Goal: Task Accomplishment & Management: Manage account settings

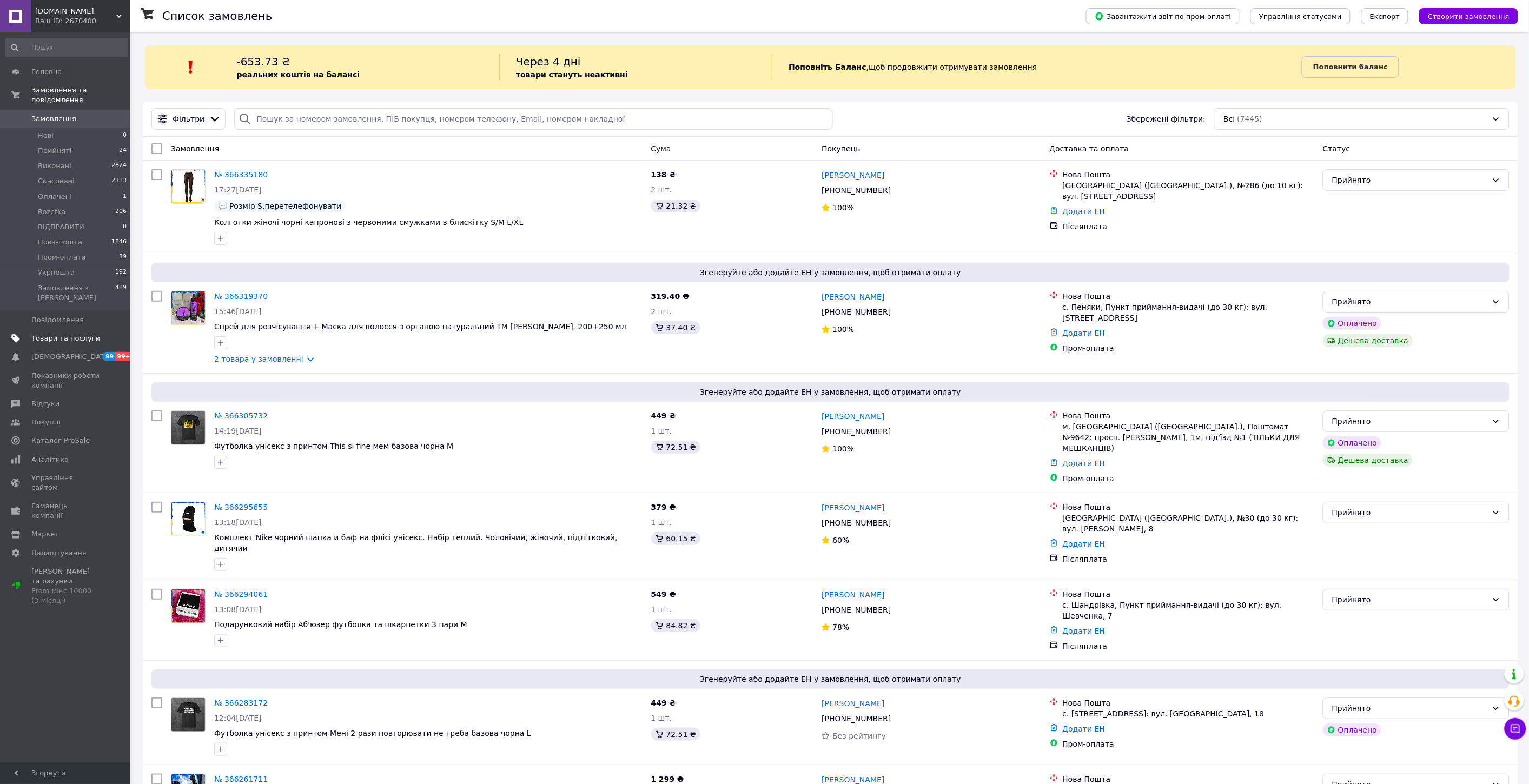
click at [83, 334] on span "Товари та послуги" at bounding box center [66, 338] width 69 height 10
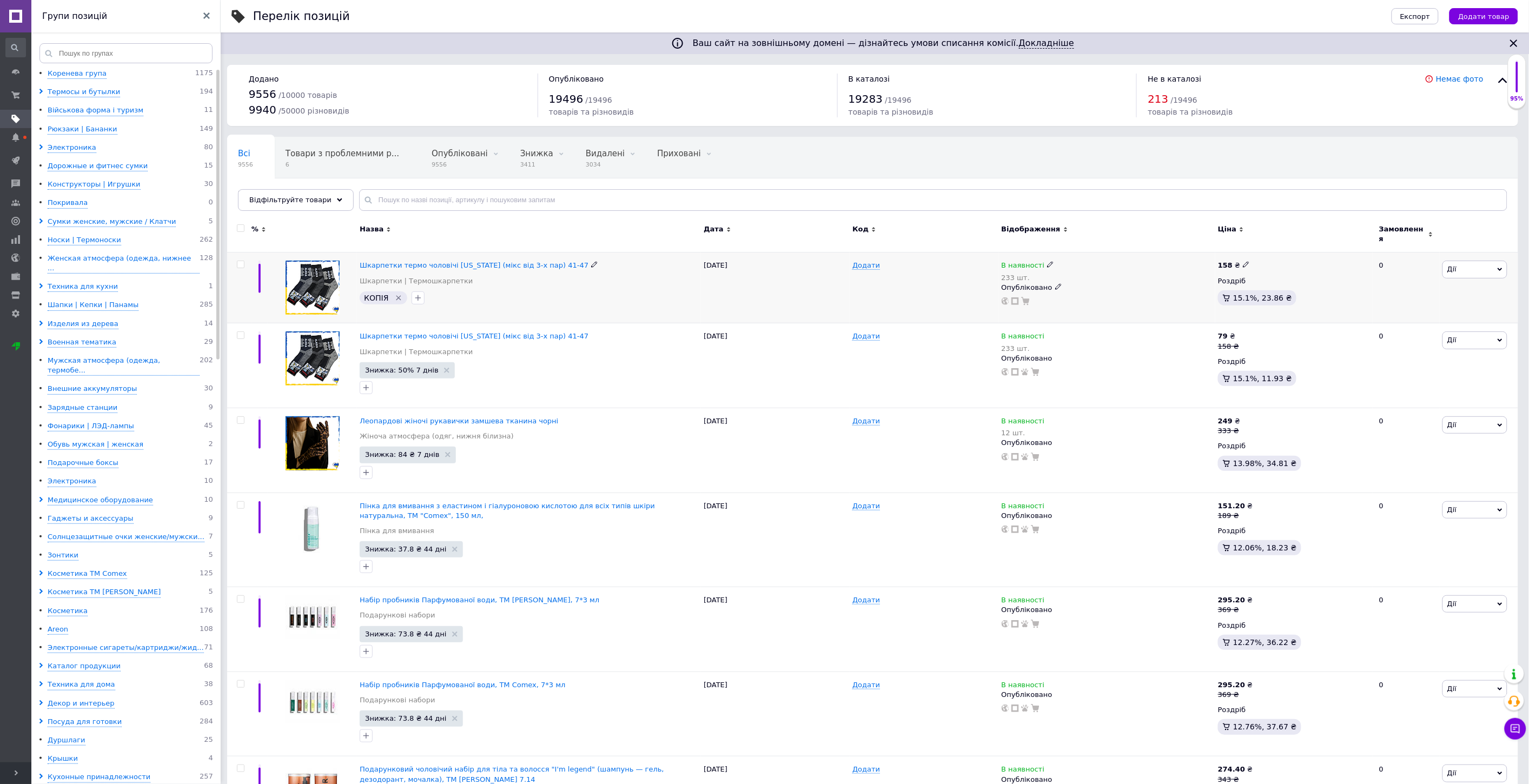
click at [396, 293] on icon "Видалити мітку" at bounding box center [398, 297] width 9 height 9
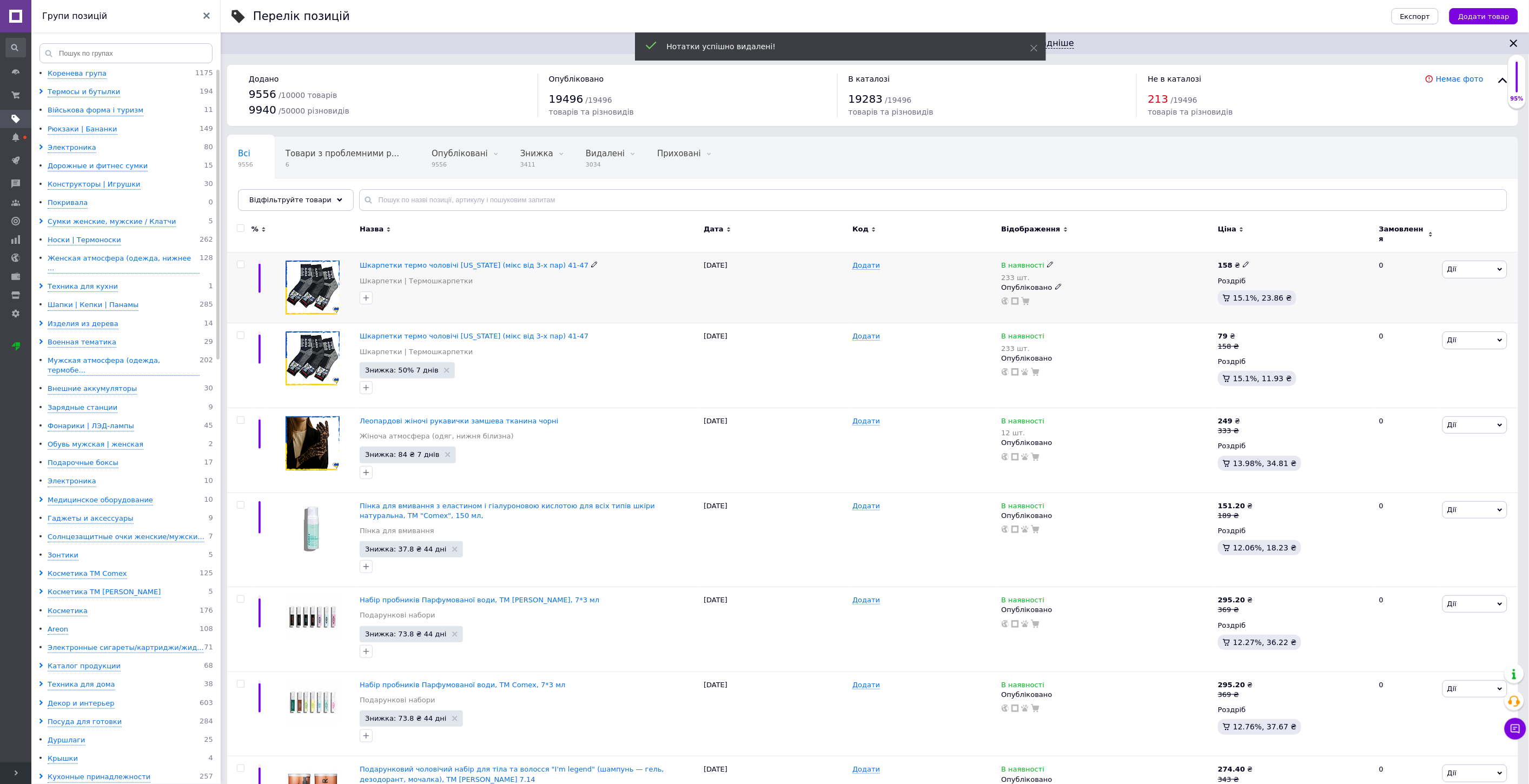
click at [1461, 266] on span "Дії" at bounding box center [1475, 270] width 65 height 17
drag, startPoint x: 1415, startPoint y: 426, endPoint x: 1410, endPoint y: 433, distance: 8.6
click at [1410, 433] on ul "Редагувати Підняти на початок групи Копіювати Знижка Подарунок Супутні Приховат…" at bounding box center [1435, 366] width 144 height 174
click at [1465, 265] on span "Дії" at bounding box center [1475, 270] width 65 height 17
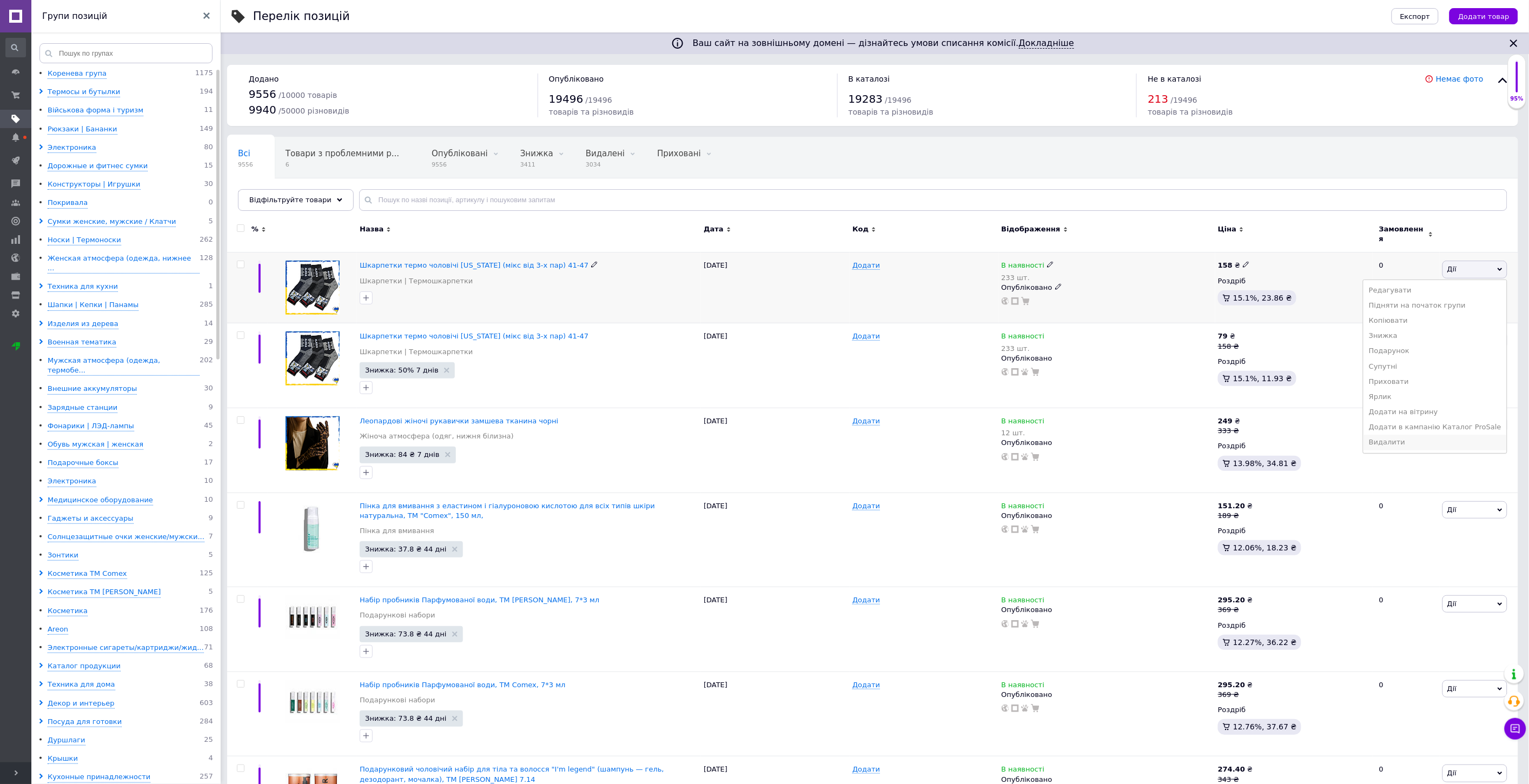
click at [1420, 436] on li "Видалити" at bounding box center [1435, 442] width 143 height 15
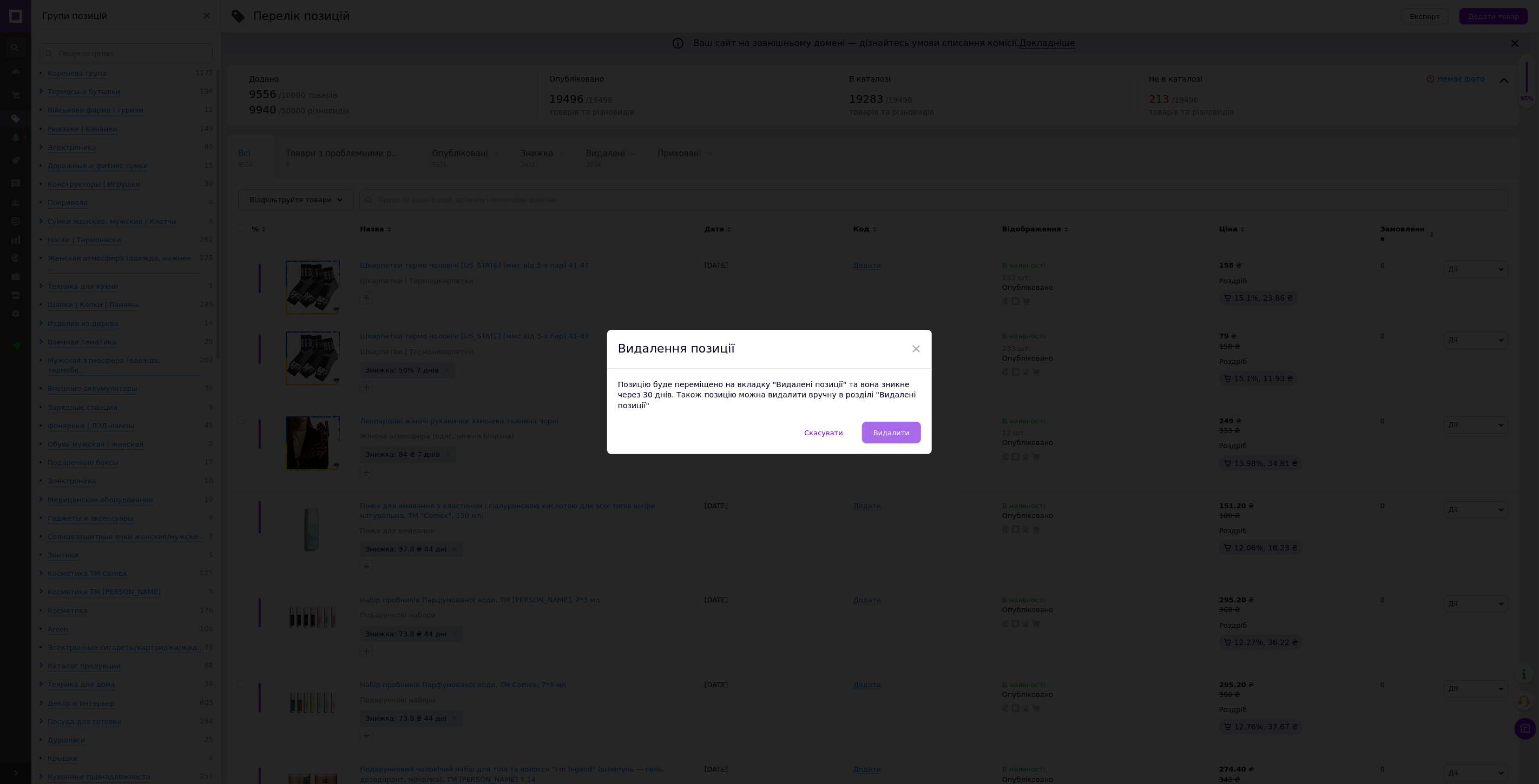
click at [889, 430] on span "Видалити" at bounding box center [891, 433] width 36 height 8
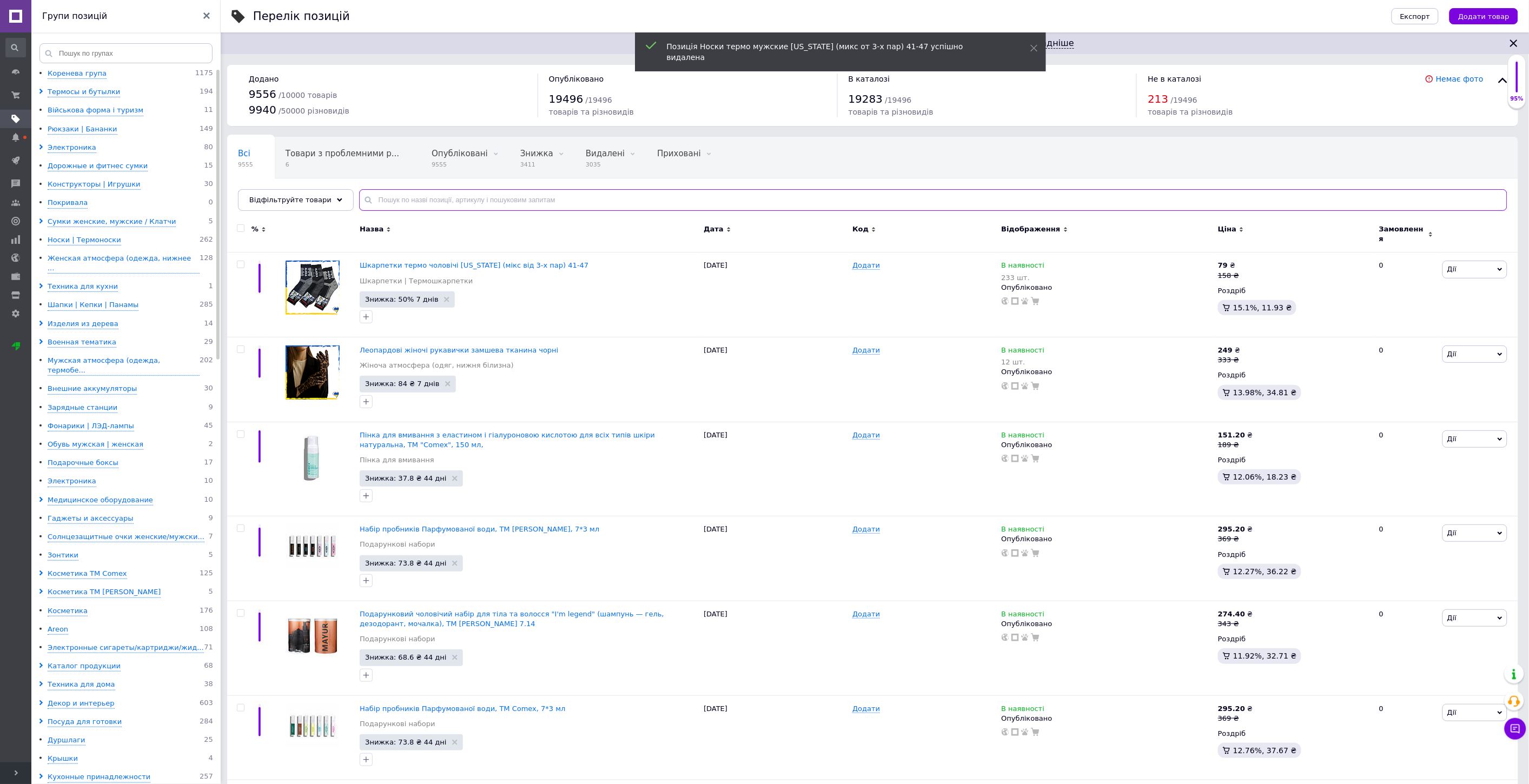
click at [430, 202] on input "text" at bounding box center [933, 200] width 1148 height 22
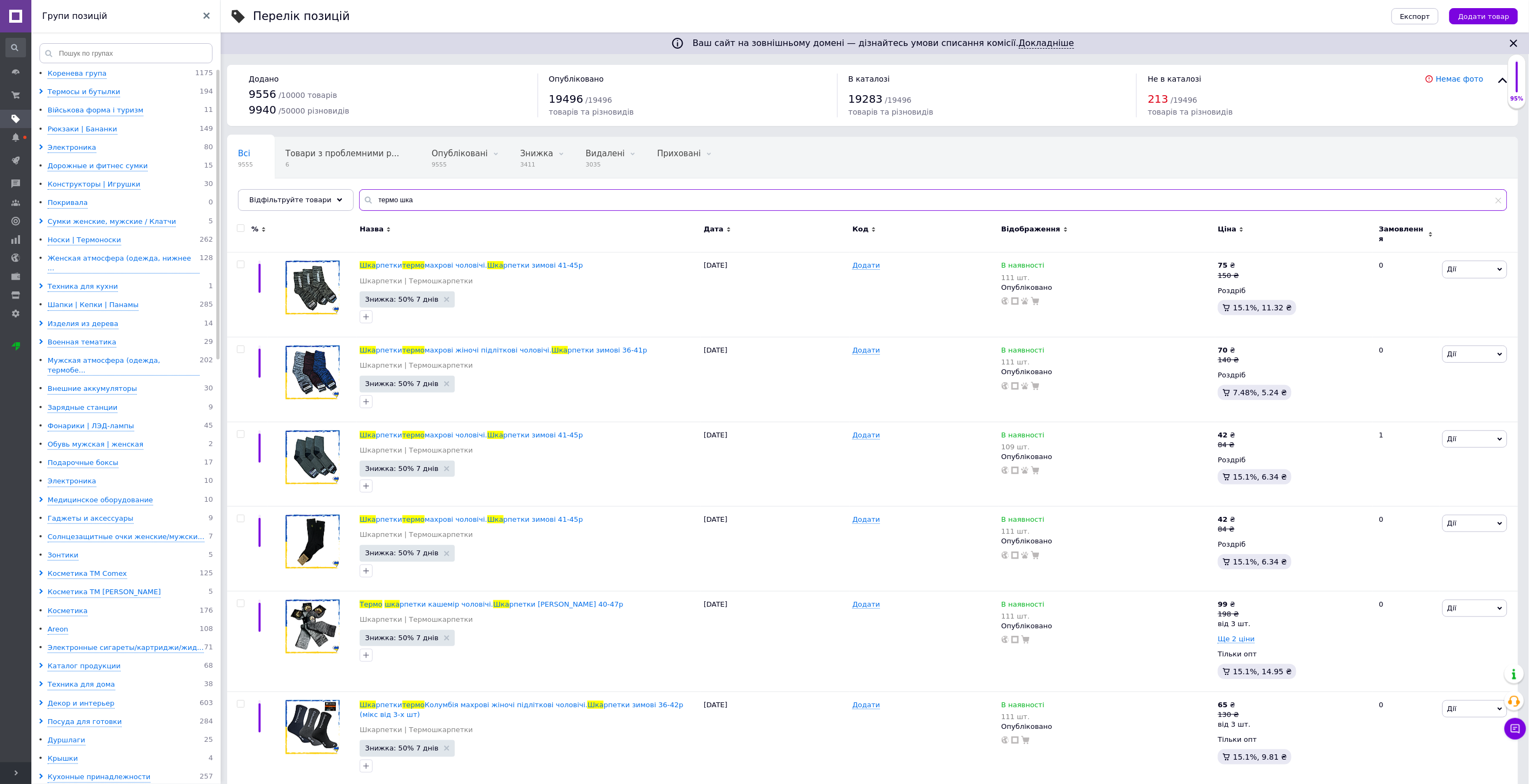
click at [428, 197] on input "термо шка" at bounding box center [933, 200] width 1148 height 22
type input "щ"
type input "шкарпетки тер"
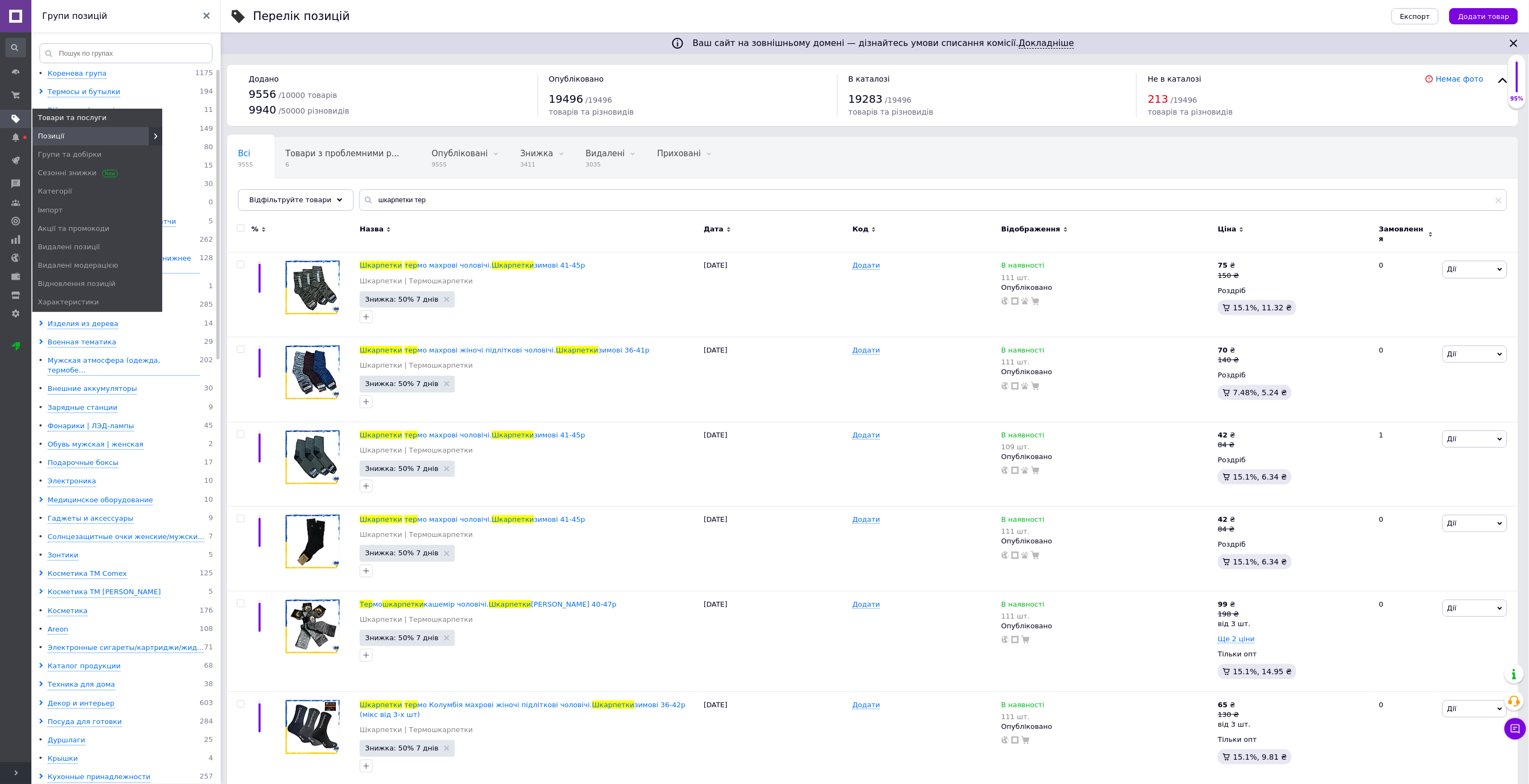
click at [13, 111] on link "Товари та послуги" at bounding box center [15, 119] width 31 height 19
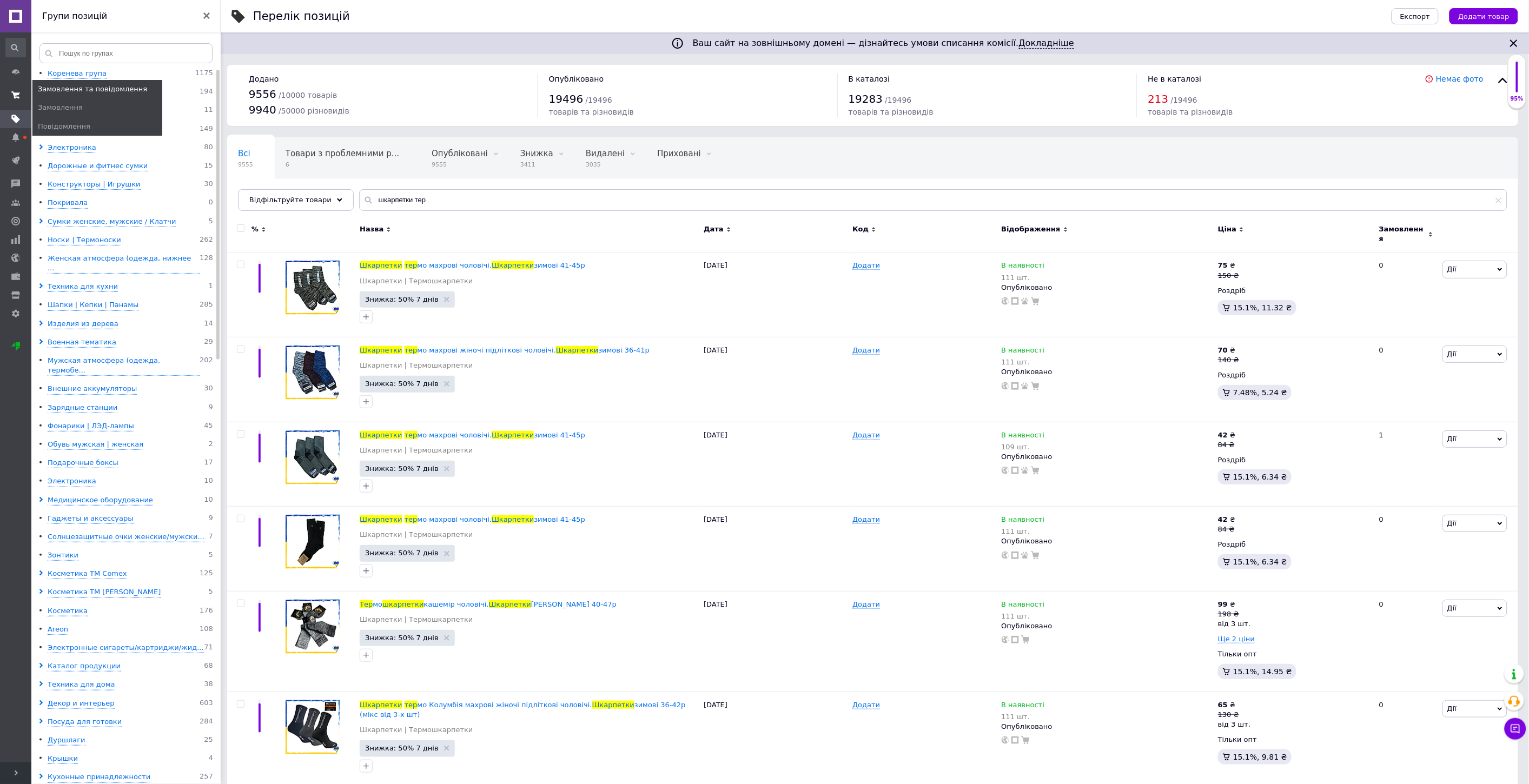
click at [14, 90] on span at bounding box center [15, 95] width 31 height 19
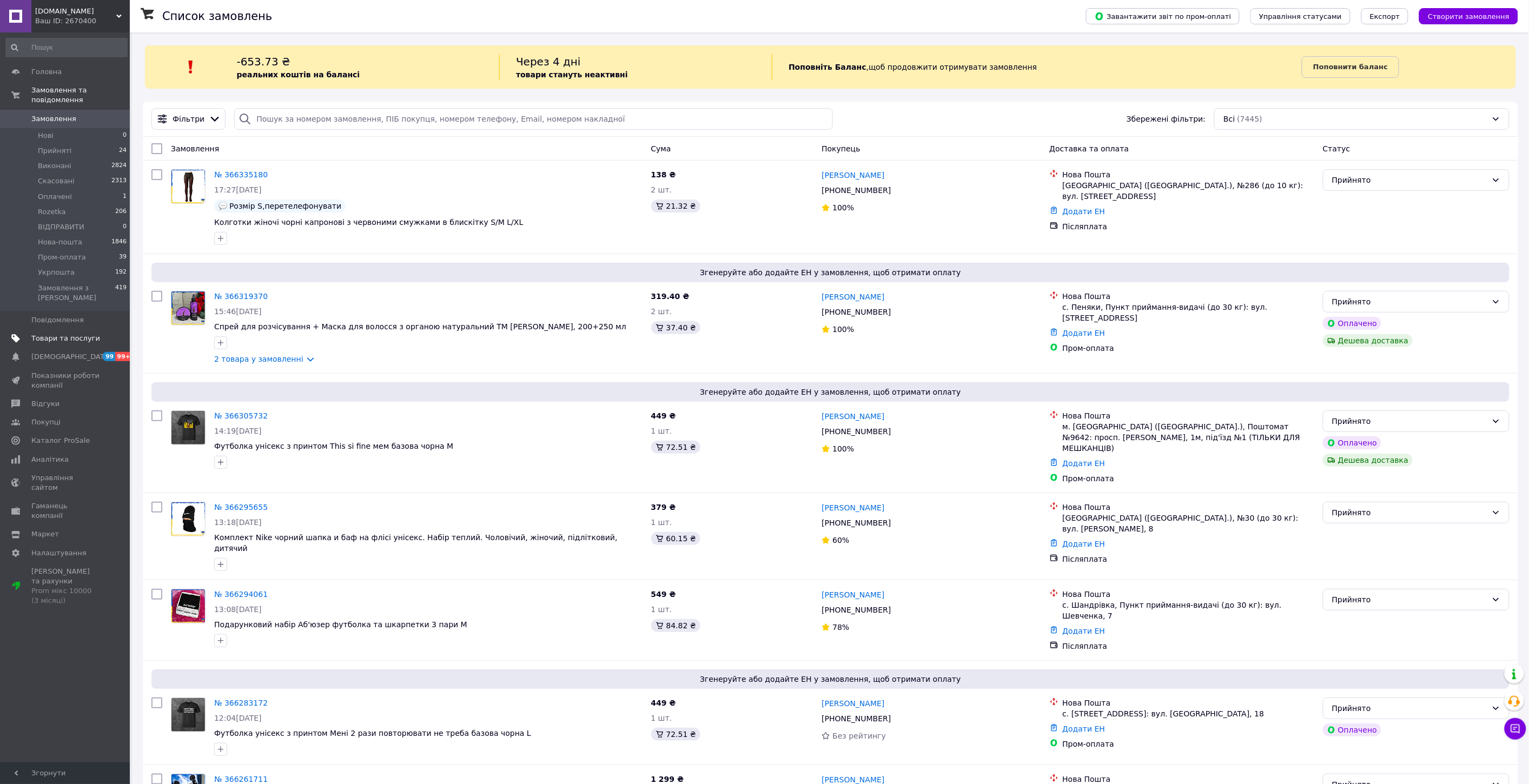
click at [52, 334] on span "Товари та послуги" at bounding box center [66, 338] width 69 height 10
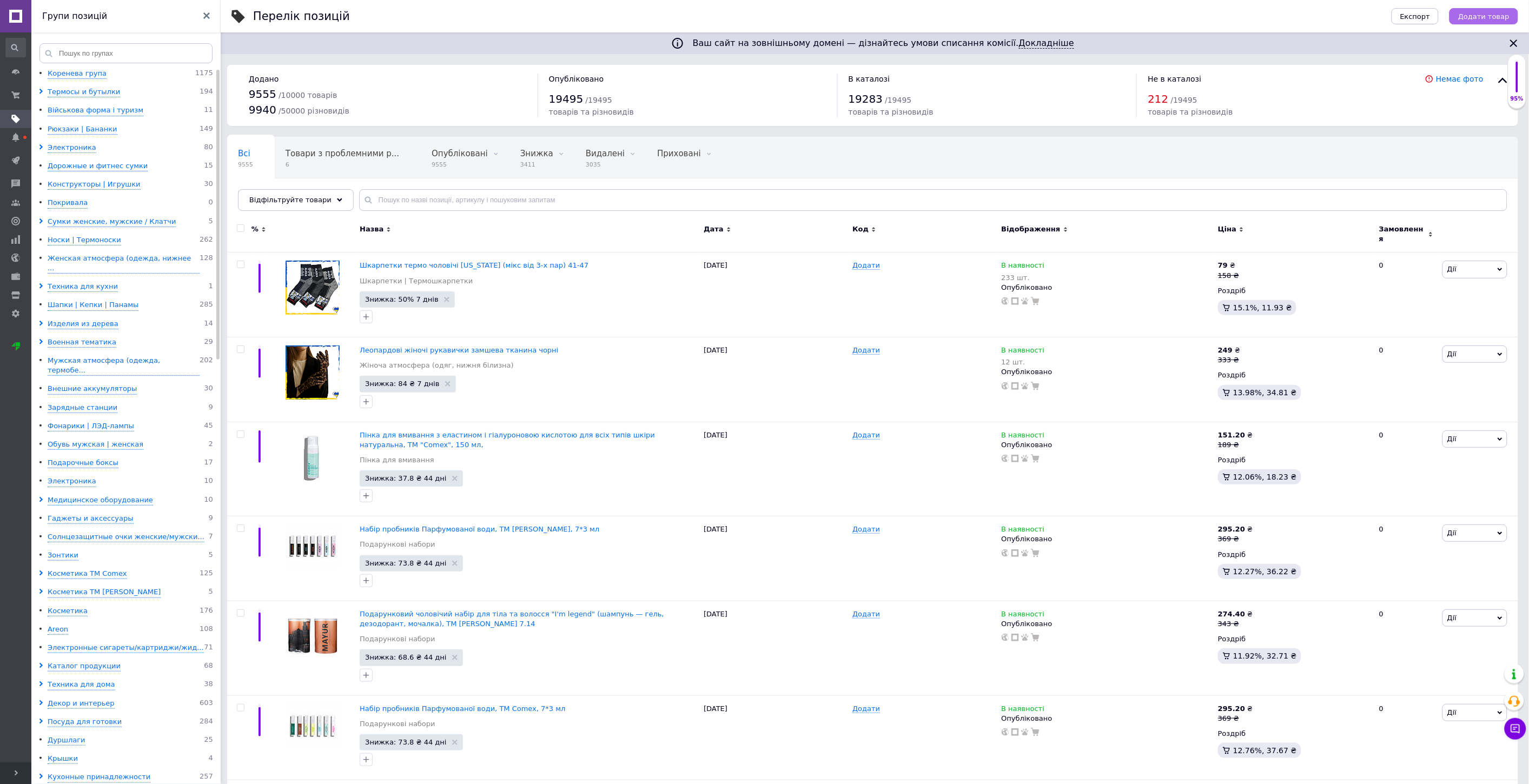
click at [1483, 15] on span "Додати товар" at bounding box center [1484, 17] width 52 height 8
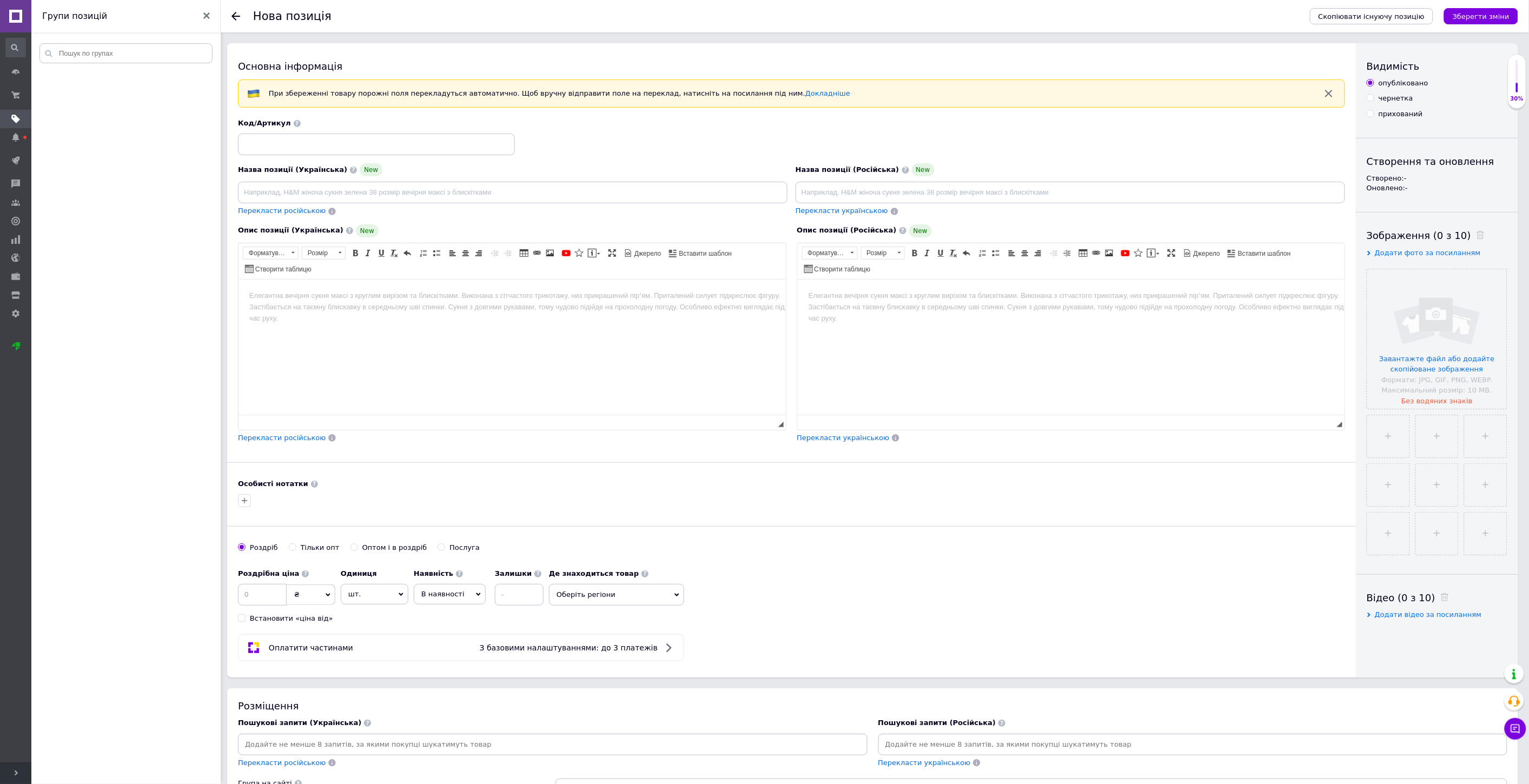
click at [425, 303] on html at bounding box center [511, 295] width 548 height 33
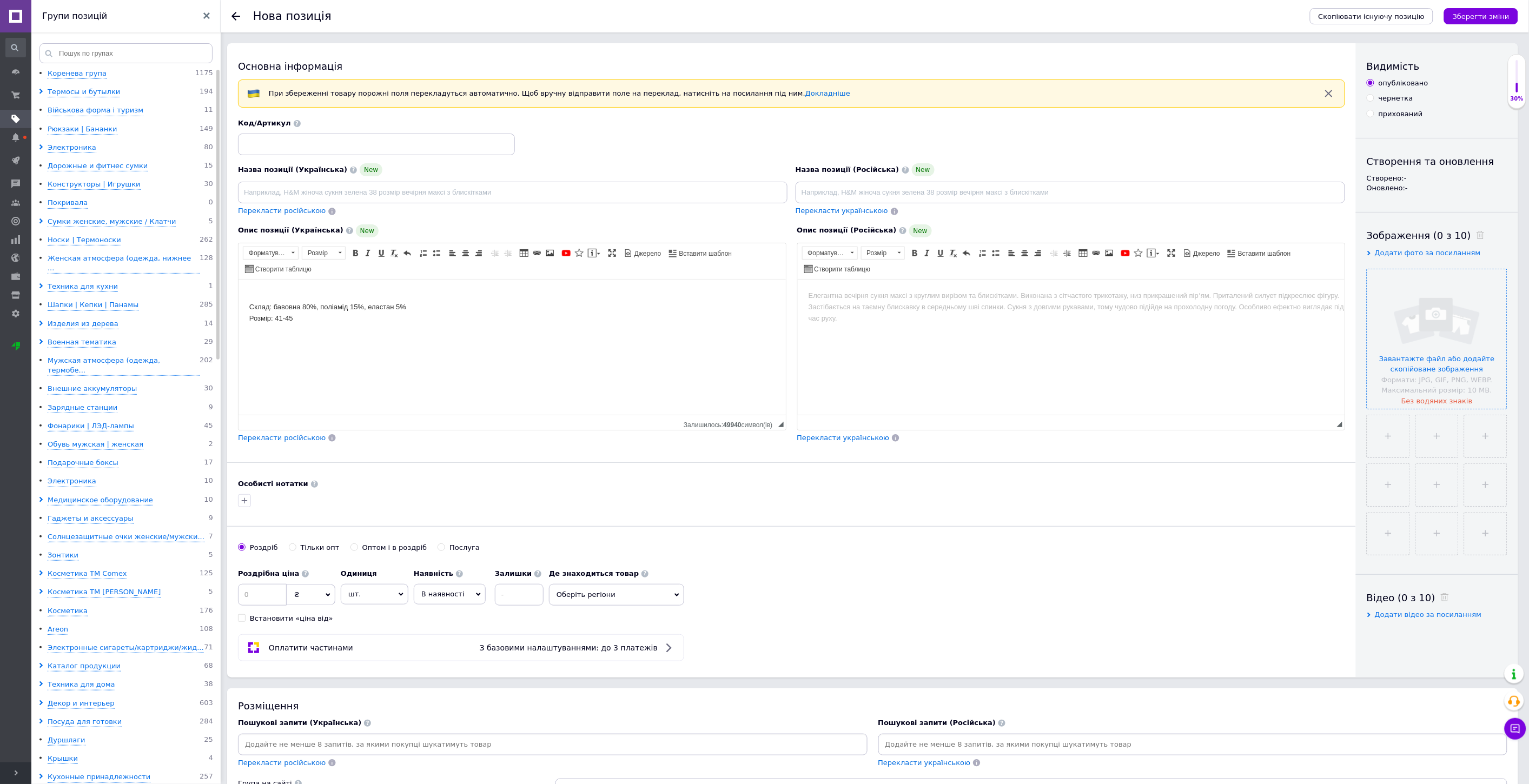
click at [1484, 334] on input "file" at bounding box center [1437, 339] width 140 height 140
